Goal: Transaction & Acquisition: Obtain resource

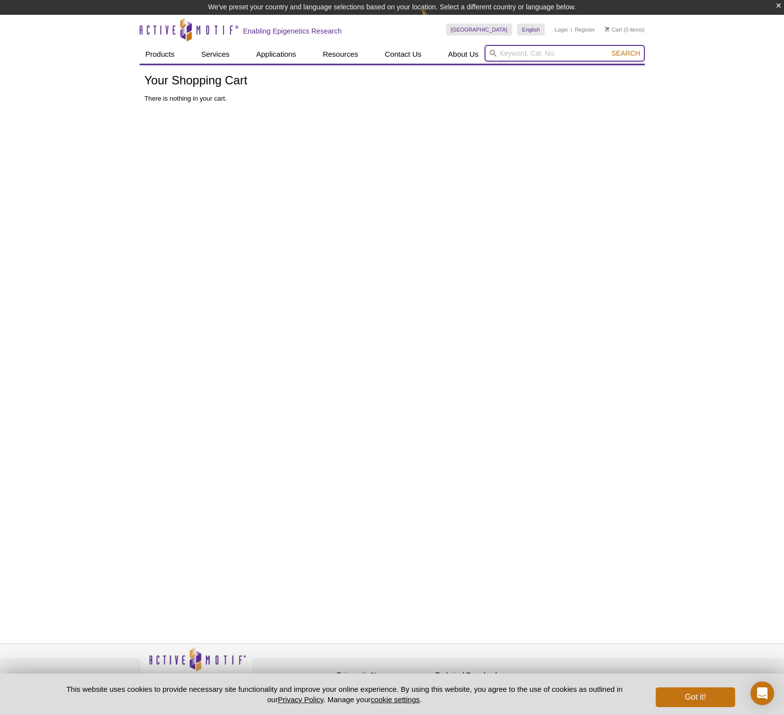
click at [512, 50] on input "search" at bounding box center [564, 53] width 160 height 17
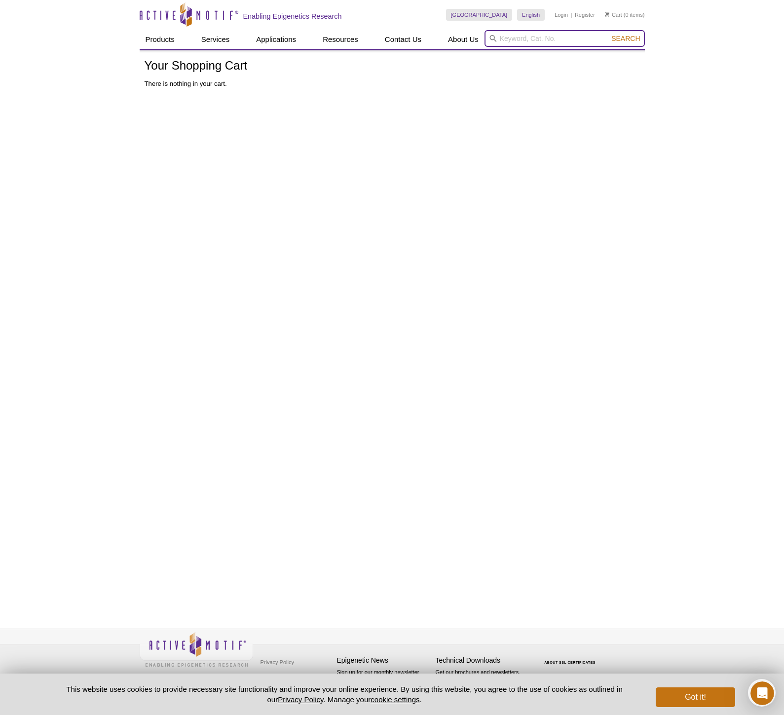
click at [515, 37] on input "search" at bounding box center [564, 38] width 160 height 17
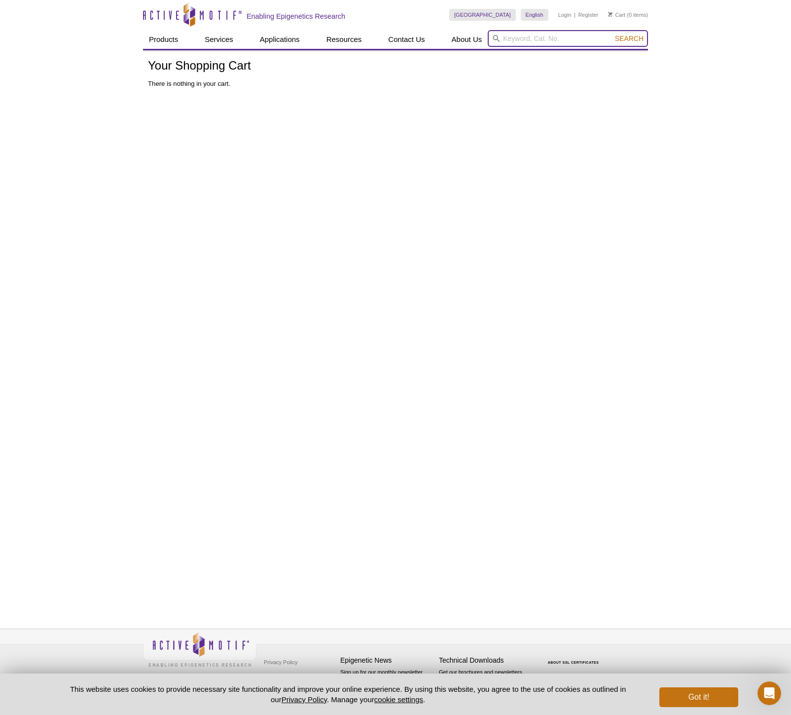
paste input "39099"
type input "39099"
click at [633, 41] on span "Search" at bounding box center [629, 39] width 29 height 8
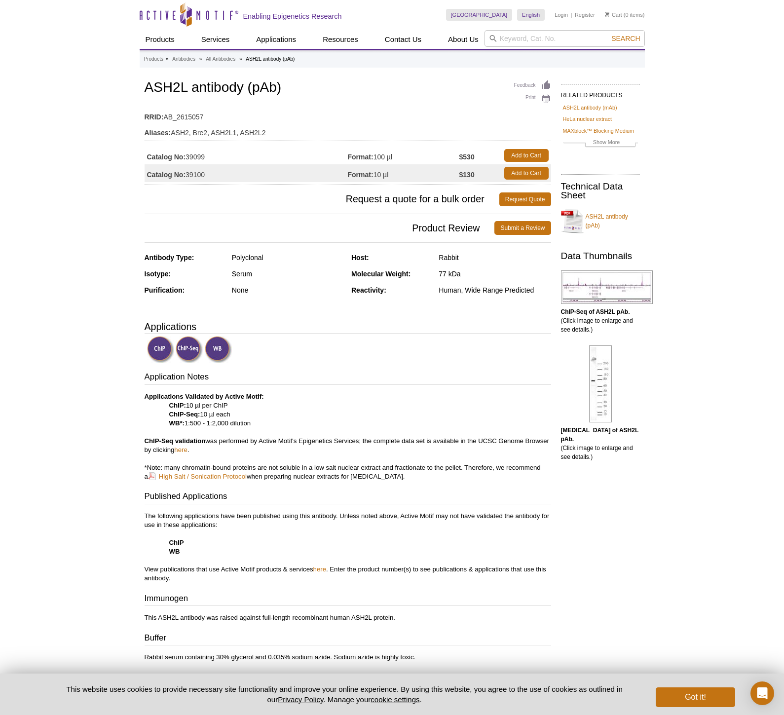
scroll to position [2, 0]
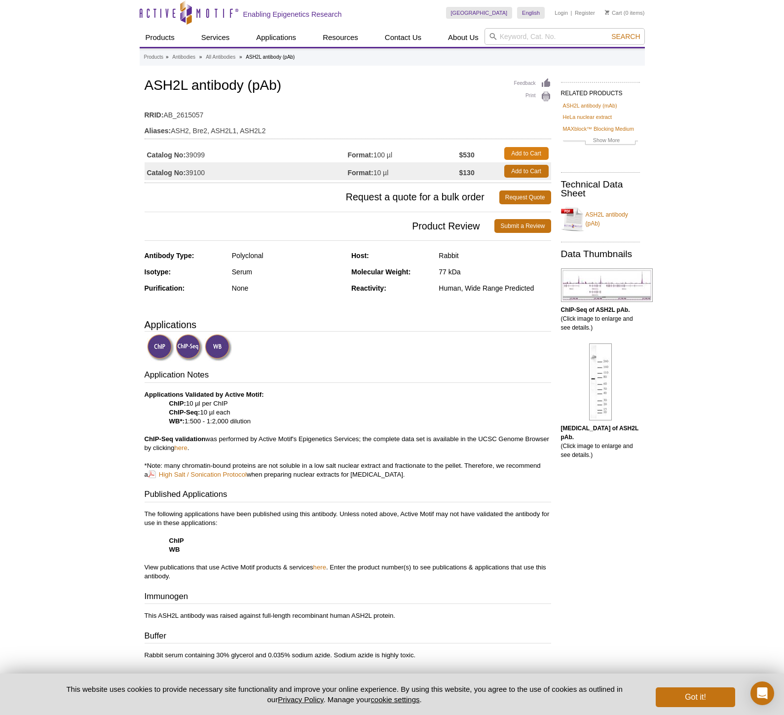
click at [539, 154] on link "Add to Cart" at bounding box center [526, 153] width 44 height 13
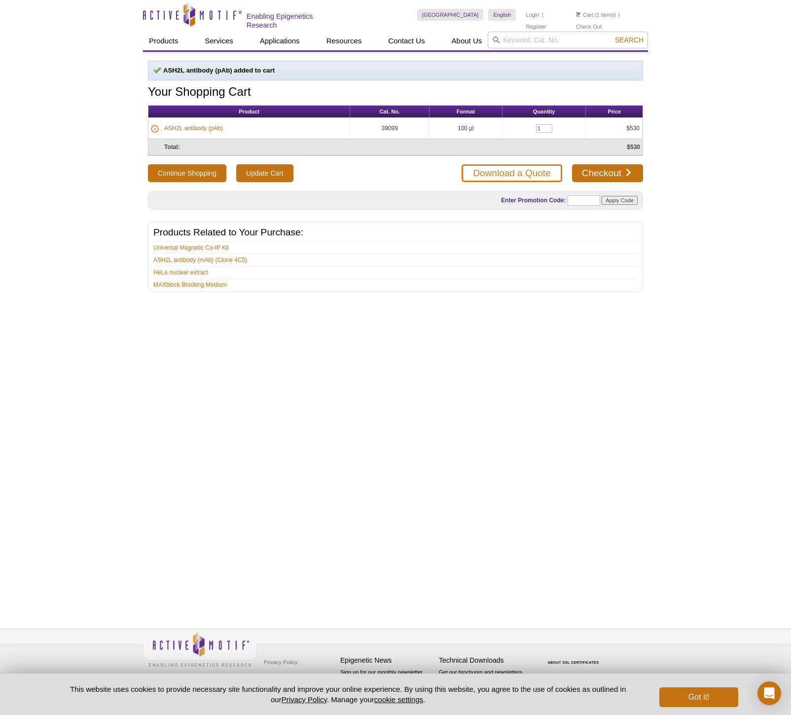
click at [506, 173] on link "Download a Quote" at bounding box center [512, 173] width 100 height 18
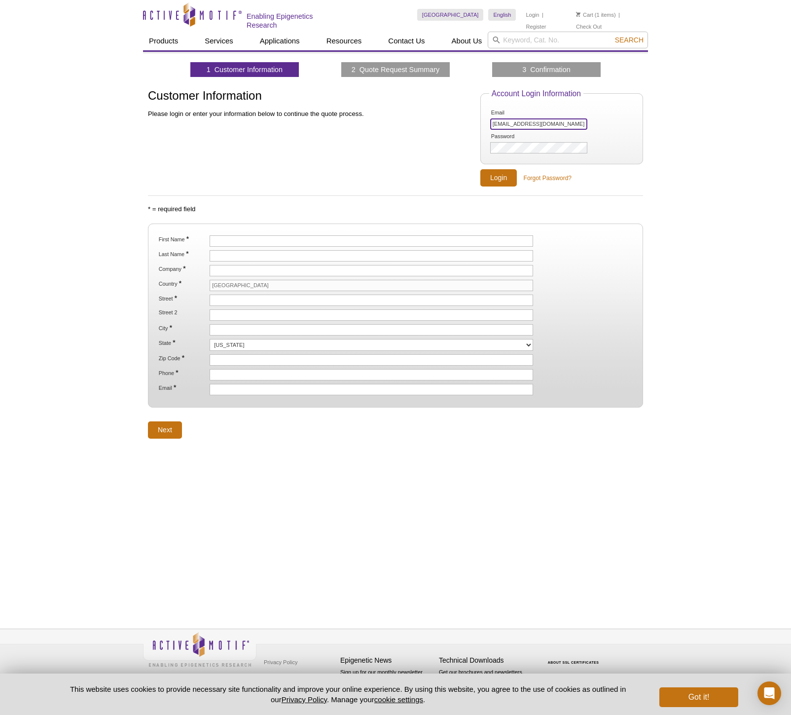
type input "jacquelyn_lavallee@dfci.harvard.edu"
click at [499, 177] on input "Login" at bounding box center [498, 177] width 36 height 17
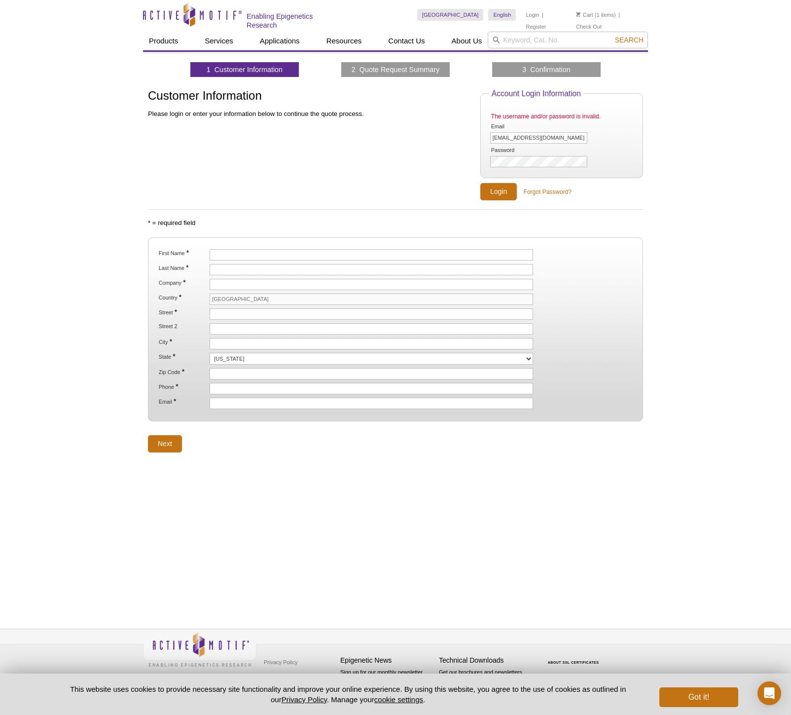
click at [429, 170] on div "Customer Information Please login or enter your information below to continue t…" at bounding box center [314, 144] width 332 height 111
click at [460, 157] on div "Customer Information Please login or enter your information below to continue t…" at bounding box center [395, 144] width 495 height 111
click at [510, 190] on input "Login" at bounding box center [498, 191] width 36 height 17
click at [713, 209] on div "Active Motif Logo Enabling Epigenetics Research 1 Search Skip to content Active…" at bounding box center [395, 357] width 791 height 715
click at [548, 192] on link "Forgot Password?" at bounding box center [548, 191] width 48 height 9
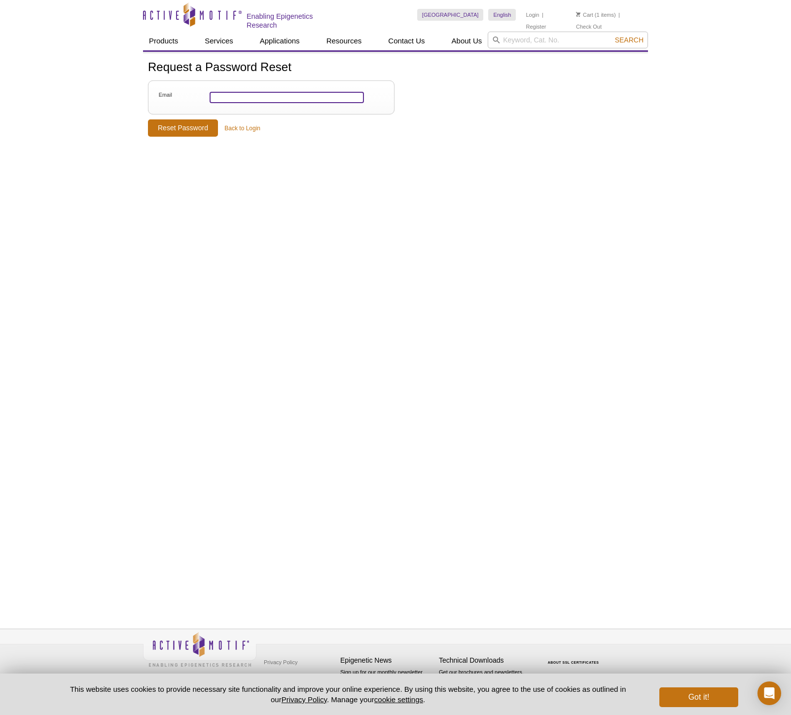
click at [271, 97] on input "Email" at bounding box center [287, 97] width 154 height 11
type input "Jacquelyn"
type input "[EMAIL_ADDRESS][DOMAIN_NAME]"
click at [186, 131] on input "Reset Password" at bounding box center [183, 127] width 70 height 17
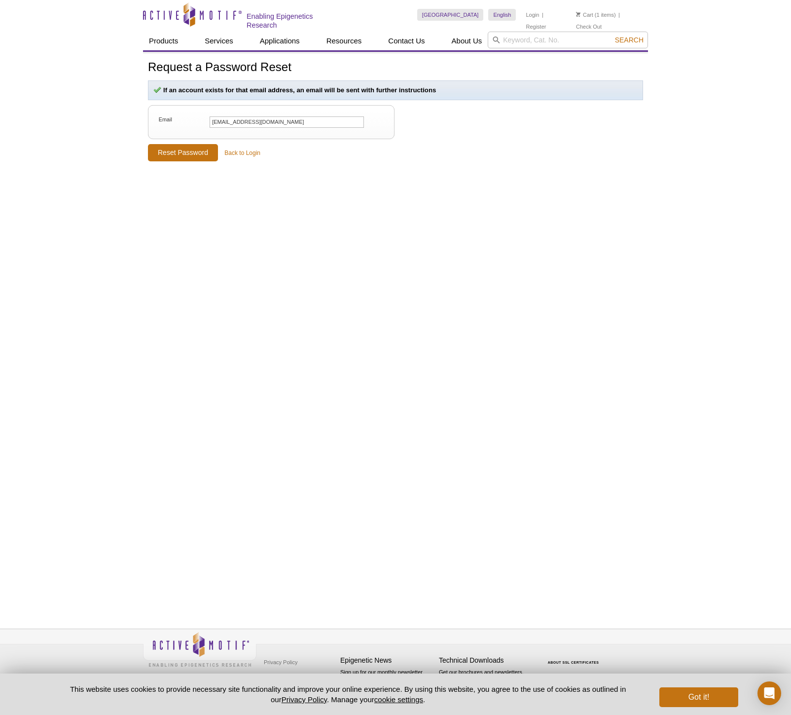
drag, startPoint x: 447, startPoint y: 297, endPoint x: 429, endPoint y: 289, distance: 20.5
click at [446, 297] on div "Request a Password Reset If an account exists for that email address, an email …" at bounding box center [395, 329] width 505 height 554
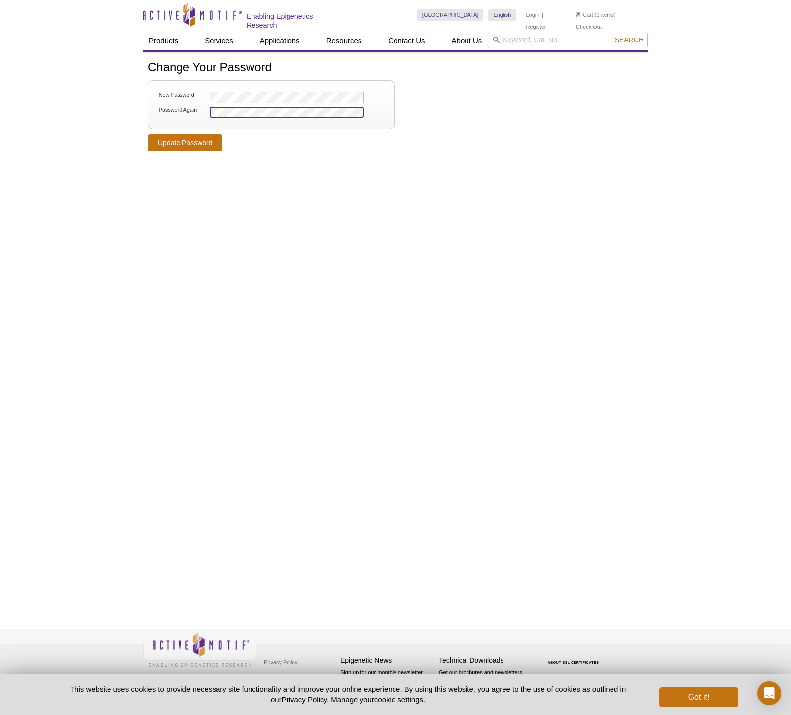
click at [185, 141] on input "Update Password" at bounding box center [185, 142] width 74 height 17
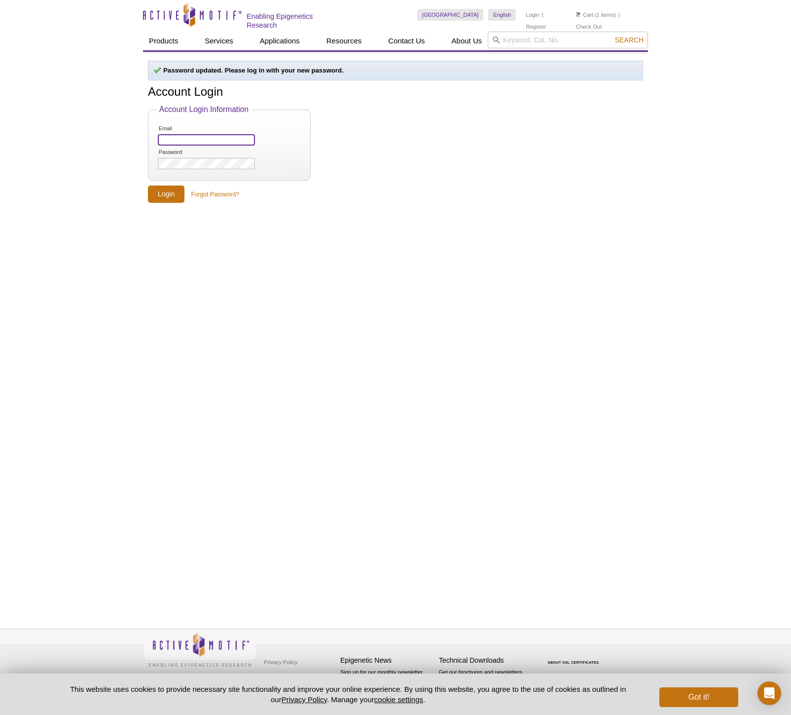
type input "[EMAIL_ADDRESS][DOMAIN_NAME]"
click at [160, 195] on input "Login" at bounding box center [166, 193] width 36 height 17
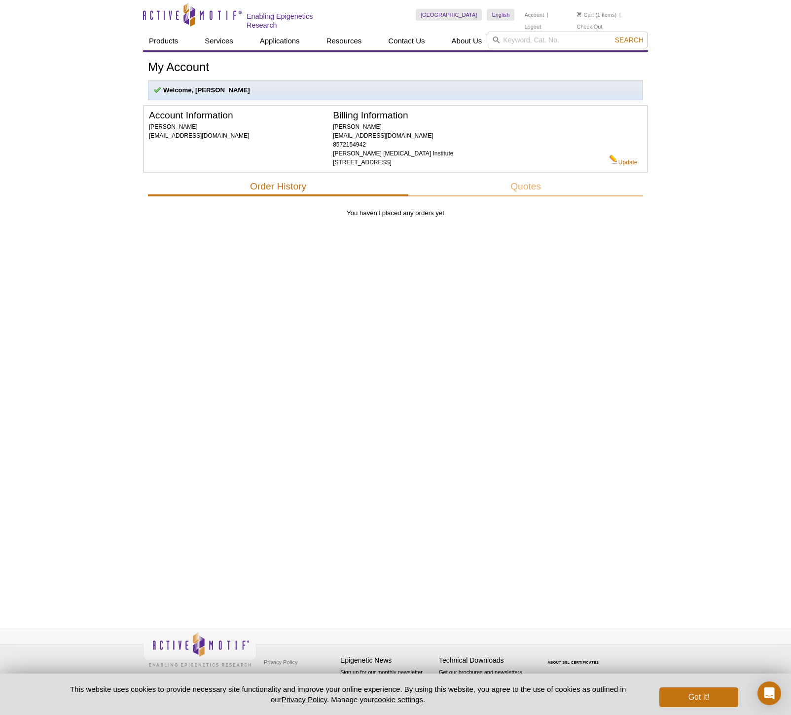
click at [393, 401] on div "My Account Welcome, Jacquelyn Account Information Jacquelyn LaVallee jacquelyn_…" at bounding box center [395, 329] width 505 height 554
click at [515, 40] on input "search" at bounding box center [568, 40] width 160 height 17
click at [525, 35] on input "search" at bounding box center [568, 40] width 160 height 17
paste input "39099"
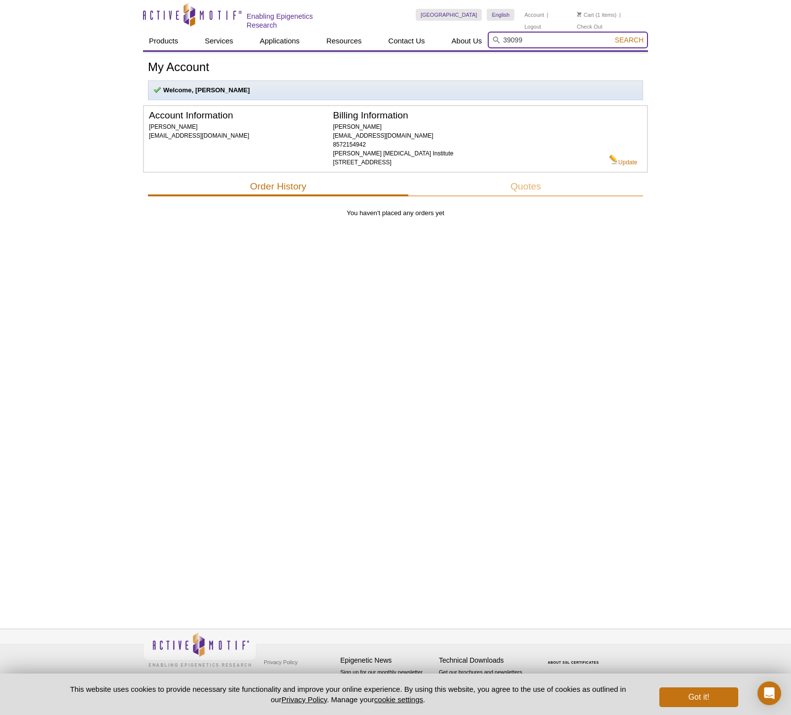
type input "39099"
click at [623, 41] on span "Search" at bounding box center [629, 40] width 29 height 8
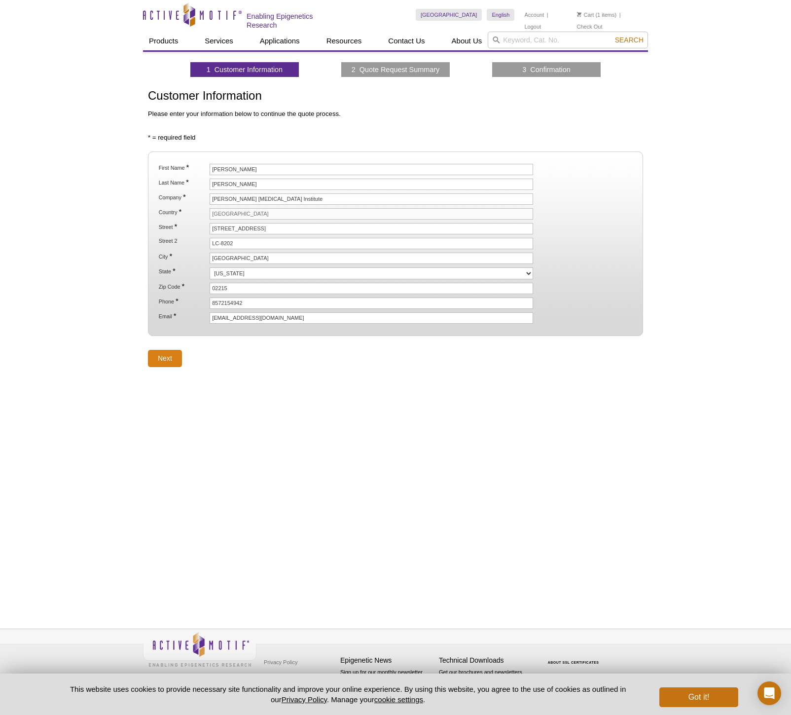
click at [176, 357] on input "Next" at bounding box center [165, 358] width 34 height 17
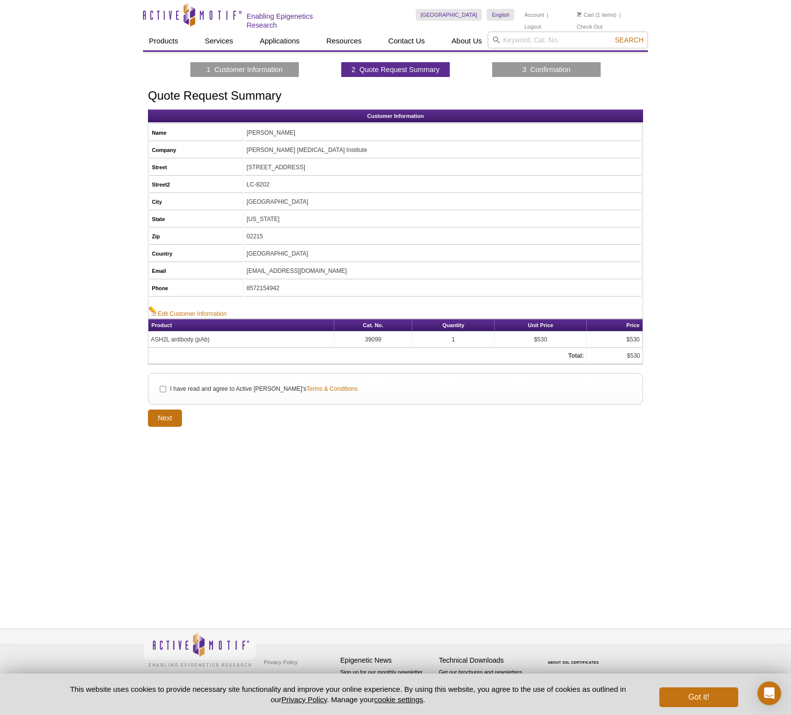
click at [198, 386] on label "I have read and agree to Active [PERSON_NAME]'s Terms & Conditions" at bounding box center [263, 388] width 188 height 9
click at [166, 386] on input "I have read and agree to Active [PERSON_NAME]'s Terms & Conditions" at bounding box center [163, 389] width 6 height 6
checkbox input "true"
click at [177, 413] on input "Next" at bounding box center [165, 417] width 34 height 17
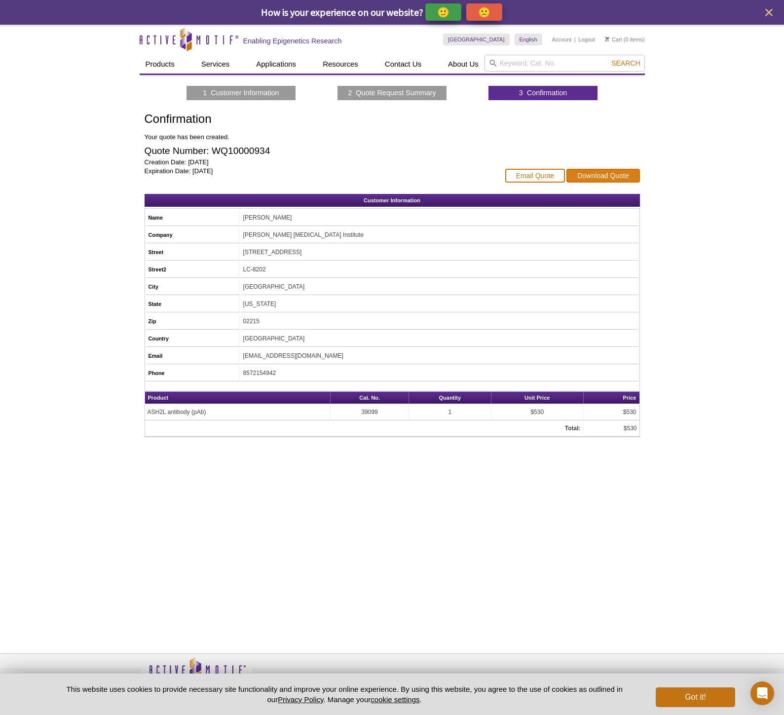
click at [604, 179] on link "Download Quote" at bounding box center [602, 176] width 73 height 14
click at [683, 190] on div "Active Motif Logo Enabling Epigenetics Research 0 Search Skip to content Active…" at bounding box center [392, 382] width 784 height 715
